Goal: Information Seeking & Learning: Learn about a topic

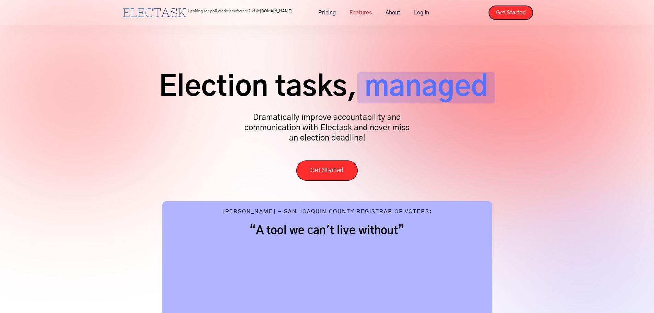
click at [348, 12] on link "Features" at bounding box center [360, 12] width 36 height 14
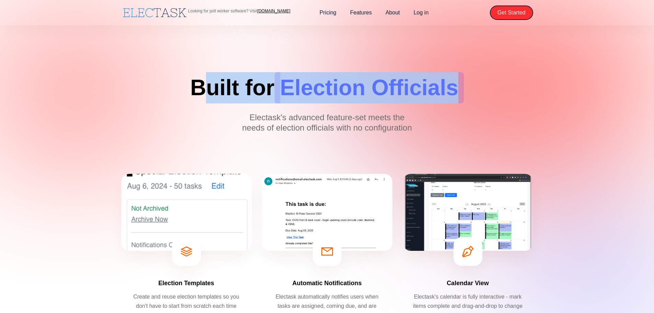
drag, startPoint x: 199, startPoint y: 87, endPoint x: 463, endPoint y: 91, distance: 264.2
click at [463, 91] on h1 "Built for Election Officials" at bounding box center [326, 87] width 273 height 31
click at [463, 91] on span "Election Officials" at bounding box center [368, 87] width 189 height 31
drag, startPoint x: 463, startPoint y: 91, endPoint x: 204, endPoint y: 87, distance: 259.4
click at [204, 87] on h1 "Built for Election Officials" at bounding box center [326, 87] width 273 height 31
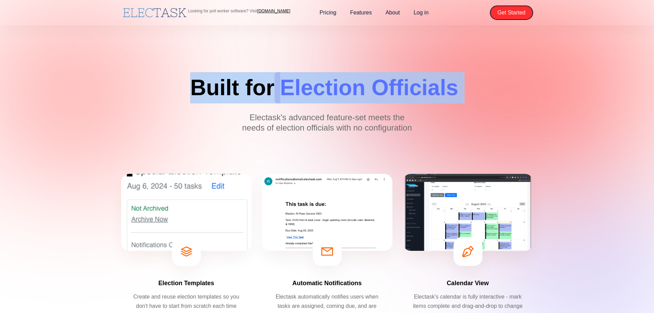
click at [204, 87] on h1 "Built for Election Officials" at bounding box center [326, 87] width 273 height 31
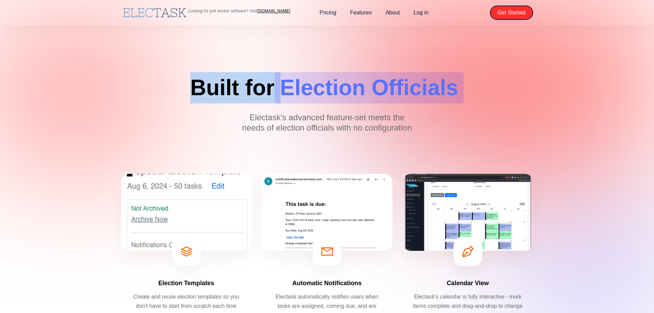
drag, startPoint x: 204, startPoint y: 87, endPoint x: 472, endPoint y: 92, distance: 268.3
click at [466, 92] on div "Built for Election Officials Electask's advanced feature-set meets the needs of…" at bounding box center [327, 104] width 412 height 79
click at [472, 92] on div "Built for Election Officials Electask's advanced feature-set meets the needs of…" at bounding box center [327, 104] width 412 height 79
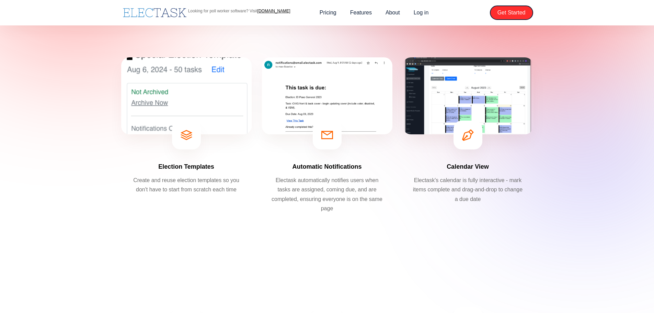
scroll to position [137, 0]
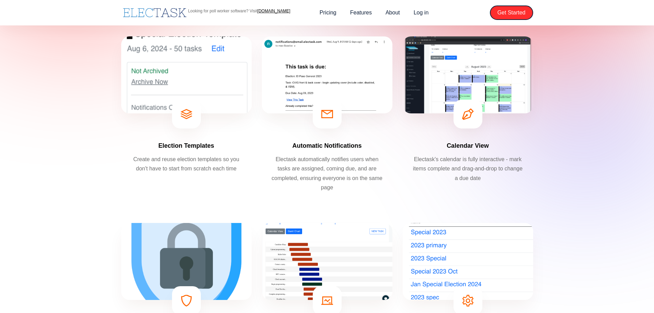
click at [308, 160] on p "Electask automatically notifies users when tasks are assigned, coming due, and …" at bounding box center [326, 172] width 113 height 37
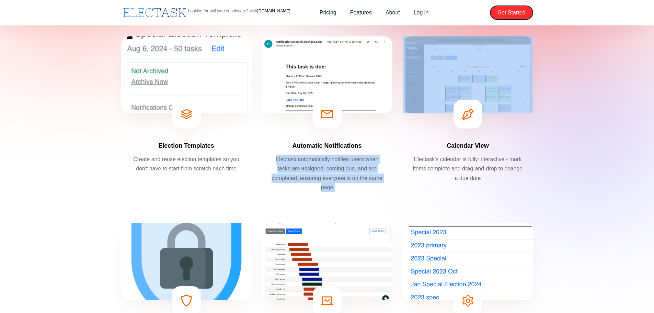
click at [308, 160] on p "Electask automatically notifies users when tasks are assigned, coming due, and …" at bounding box center [326, 172] width 113 height 37
click at [335, 161] on p "Electask automatically notifies users when tasks are assigned, coming due, and …" at bounding box center [326, 172] width 113 height 37
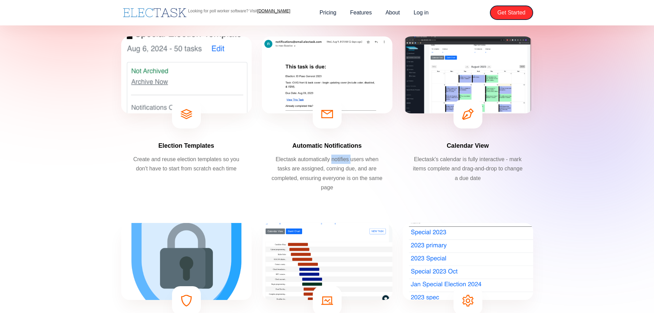
click at [335, 161] on p "Electask automatically notifies users when tasks are assigned, coming due, and …" at bounding box center [326, 172] width 113 height 37
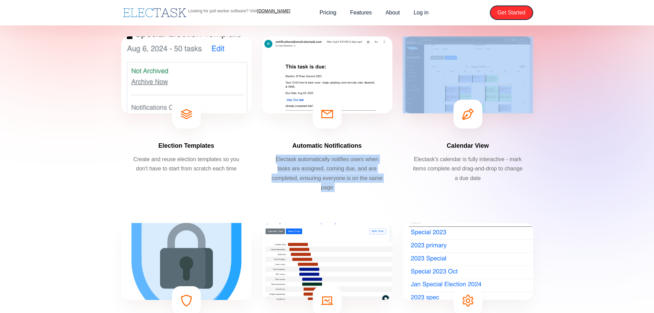
click at [335, 161] on p "Electask automatically notifies users when tasks are assigned, coming due, and …" at bounding box center [326, 172] width 113 height 37
click at [309, 161] on p "Electask automatically notifies users when tasks are assigned, coming due, and …" at bounding box center [326, 172] width 113 height 37
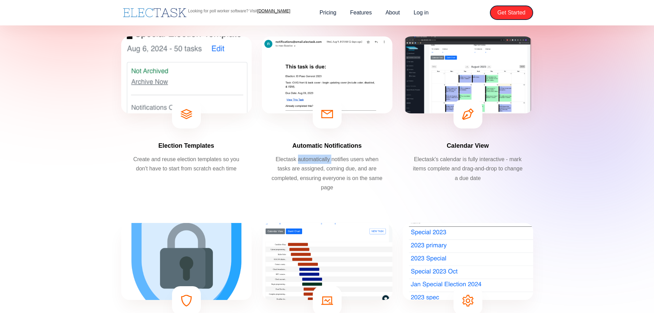
click at [309, 161] on p "Electask automatically notifies users when tasks are assigned, coming due, and …" at bounding box center [326, 172] width 113 height 37
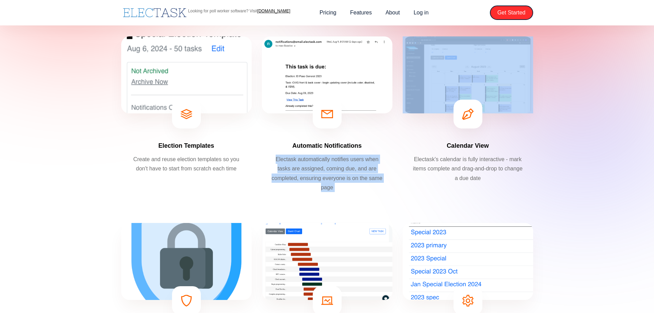
click at [309, 161] on p "Electask automatically notifies users when tasks are assigned, coming due, and …" at bounding box center [326, 172] width 113 height 37
click at [324, 161] on p "Electask automatically notifies users when tasks are assigned, coming due, and …" at bounding box center [326, 172] width 113 height 37
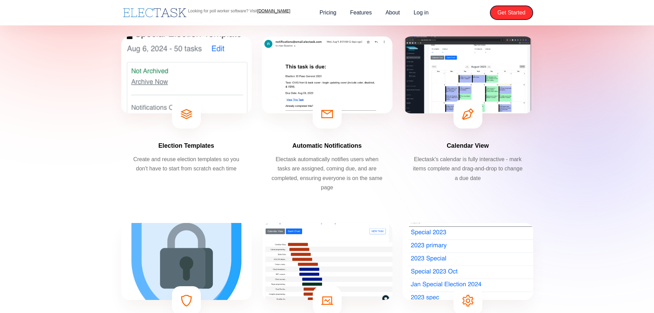
click at [324, 161] on p "Electask automatically notifies users when tasks are assigned, coming due, and …" at bounding box center [326, 172] width 113 height 37
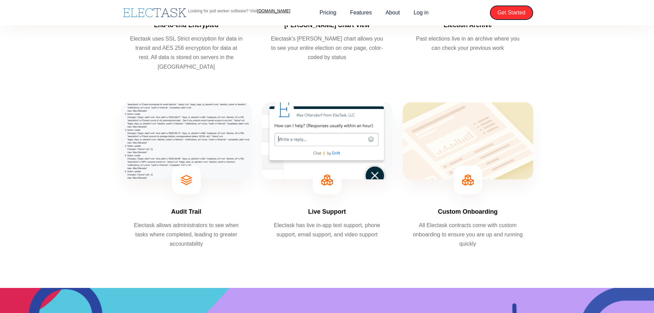
scroll to position [446, 0]
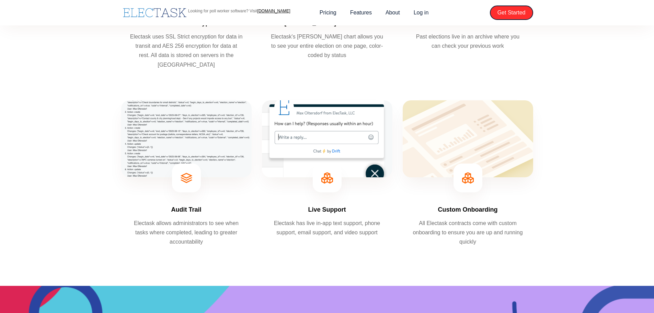
click at [497, 224] on p "All Electask contracts come with custom onboarding to ensure you are up and run…" at bounding box center [467, 232] width 113 height 28
click at [480, 225] on p "All Electask contracts come with custom onboarding to ensure you are up and run…" at bounding box center [467, 232] width 113 height 28
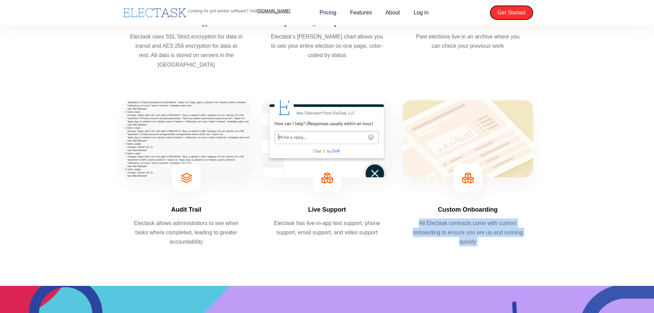
click at [480, 225] on p "All Electask contracts come with custom onboarding to ensure you are up and run…" at bounding box center [467, 232] width 113 height 28
click at [486, 225] on p "All Electask contracts come with custom onboarding to ensure you are up and run…" at bounding box center [467, 232] width 113 height 28
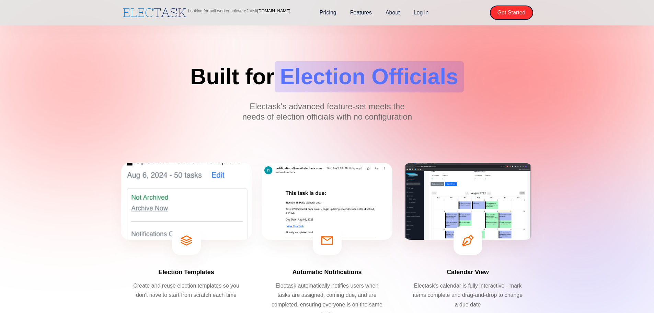
scroll to position [0, 0]
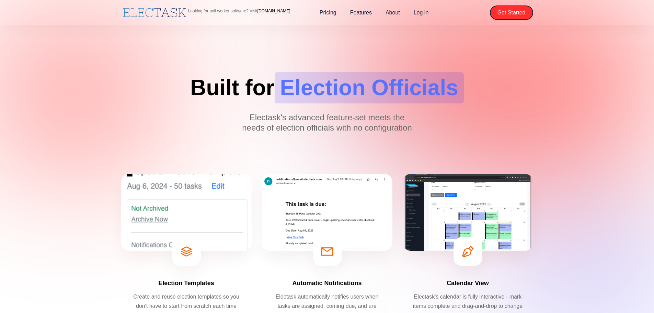
click at [546, 126] on div "Built for Election Officials Electask's advanced feature-set meets the needs of…" at bounding box center [327, 72] width 654 height 144
